Goal: Transaction & Acquisition: Purchase product/service

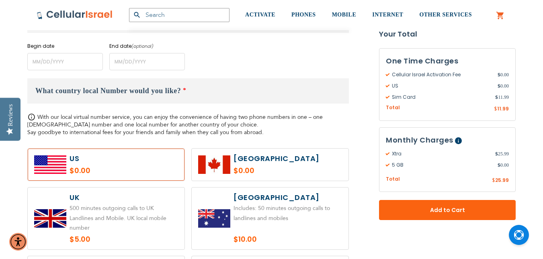
scroll to position [434, 0]
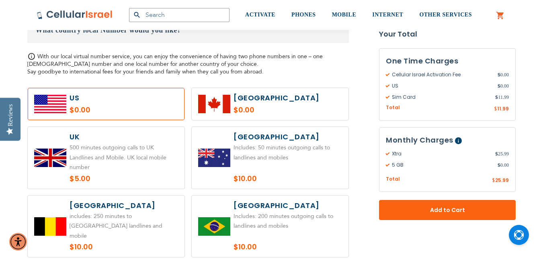
click at [97, 147] on label at bounding box center [106, 158] width 157 height 62
radio input "true"
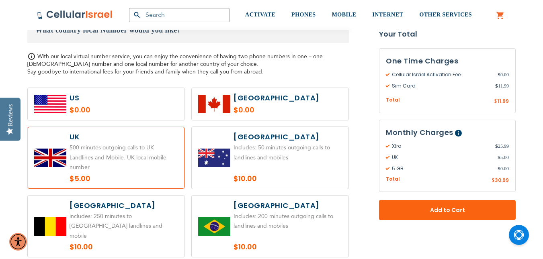
radio input "true"
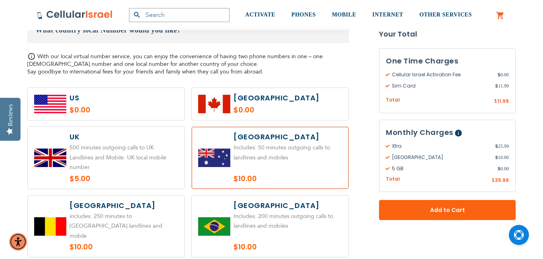
click at [97, 164] on label at bounding box center [106, 158] width 157 height 62
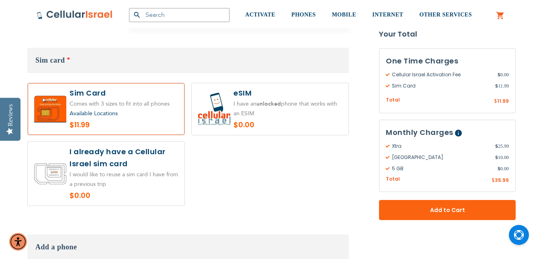
scroll to position [967, 0]
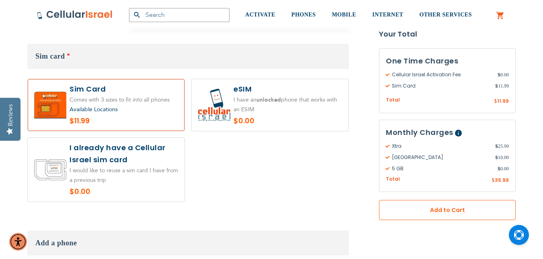
click at [411, 209] on span "Add to Cart" at bounding box center [447, 210] width 84 height 8
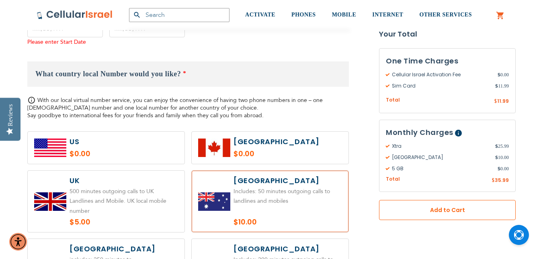
scroll to position [384, 0]
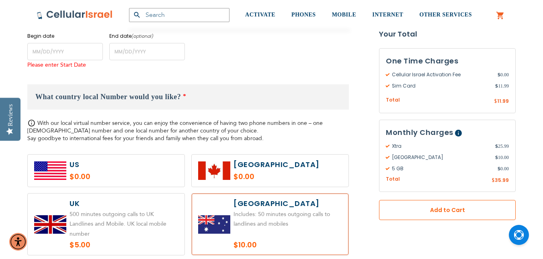
click at [420, 208] on span "Add to Cart" at bounding box center [447, 210] width 84 height 8
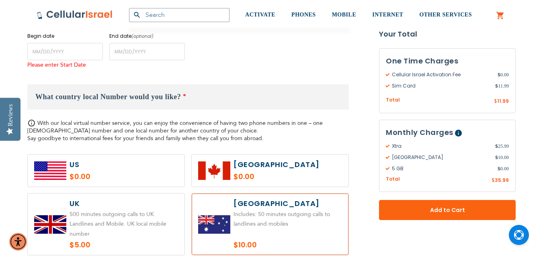
click at [500, 15] on link "My Cart" at bounding box center [500, 16] width 9 height 10
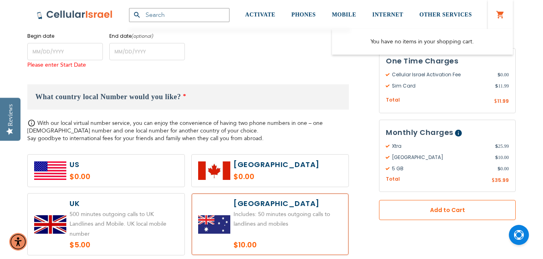
click at [445, 210] on span "Add to Cart" at bounding box center [447, 210] width 84 height 8
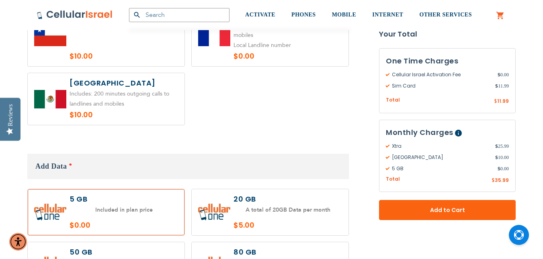
scroll to position [833, 0]
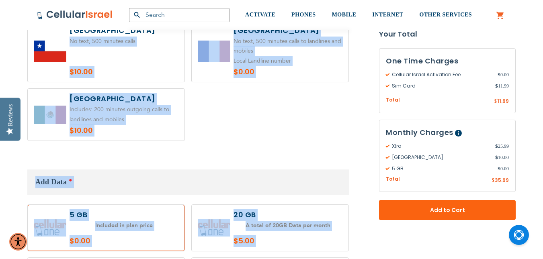
drag, startPoint x: 237, startPoint y: 129, endPoint x: 185, endPoint y: 12, distance: 127.6
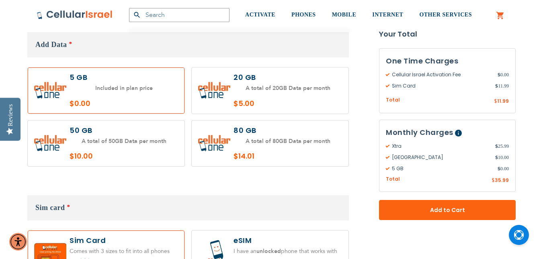
scroll to position [830, 0]
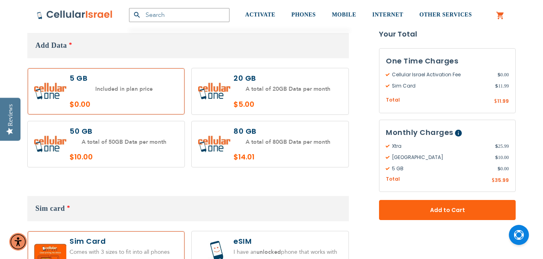
click at [279, 128] on label at bounding box center [270, 144] width 157 height 46
radio input "true"
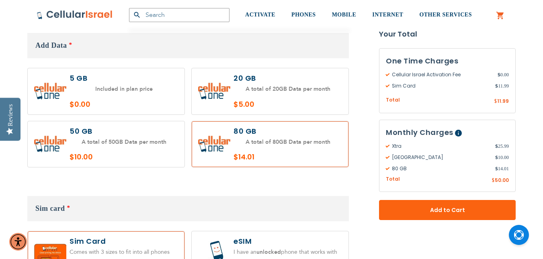
click at [145, 78] on label at bounding box center [106, 91] width 157 height 46
radio input "true"
